Goal: Task Accomplishment & Management: Use online tool/utility

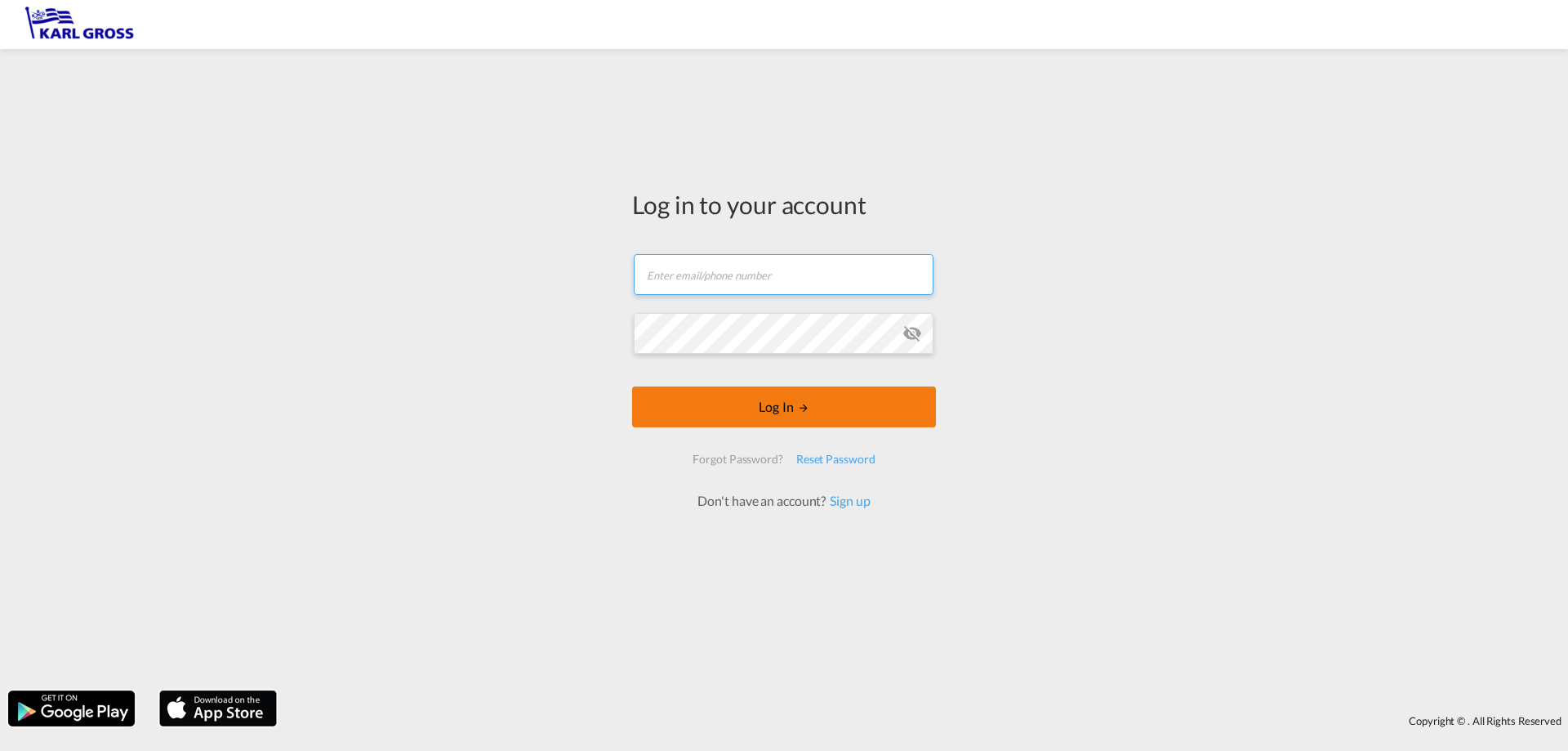
type input "[PERSON_NAME][EMAIL_ADDRESS][DOMAIN_NAME]"
click at [803, 410] on md-icon "LOGIN" at bounding box center [804, 408] width 12 height 12
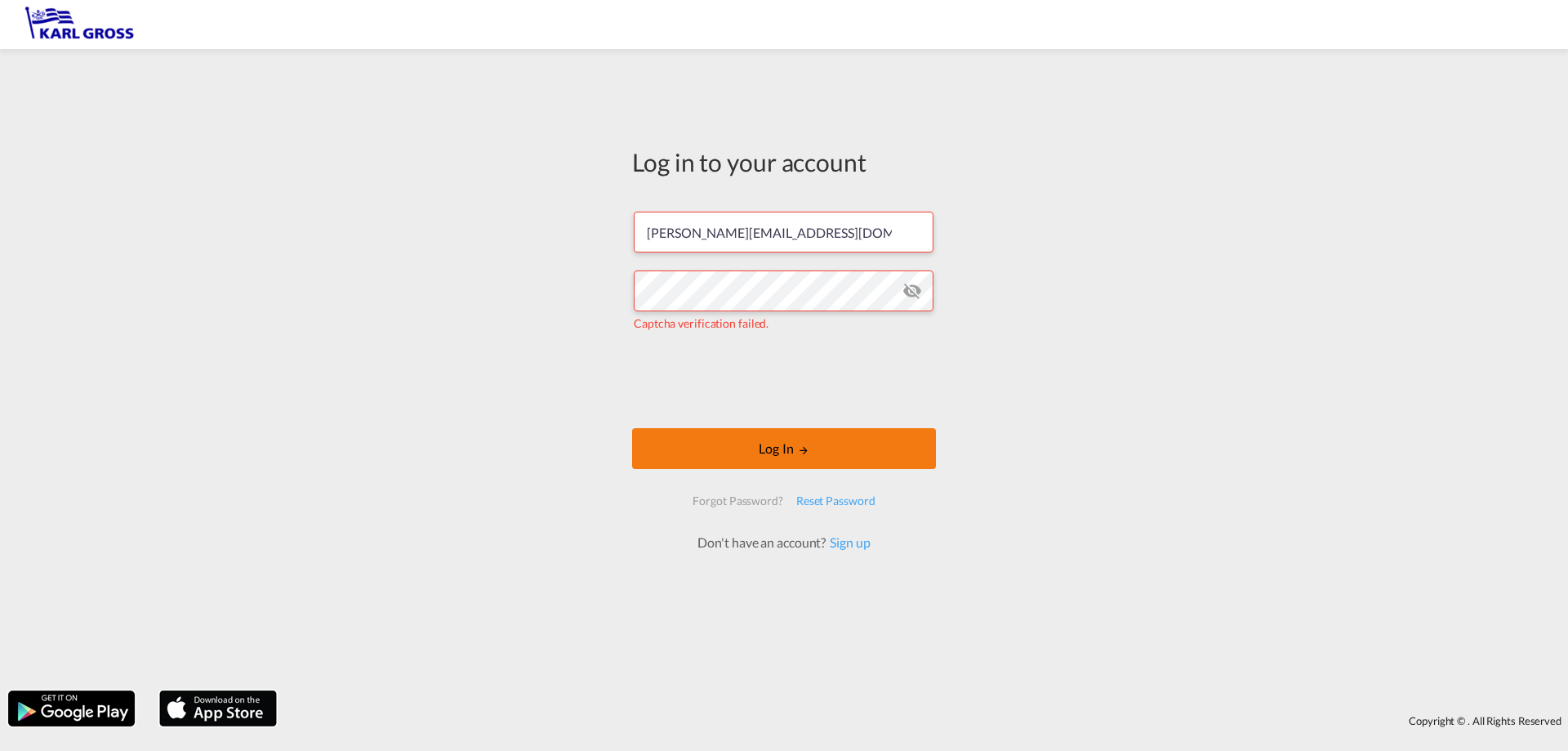
click at [798, 430] on button "Log In" at bounding box center [784, 448] width 303 height 41
click at [747, 449] on button "Log In" at bounding box center [784, 448] width 303 height 41
